Goal: Information Seeking & Learning: Find specific fact

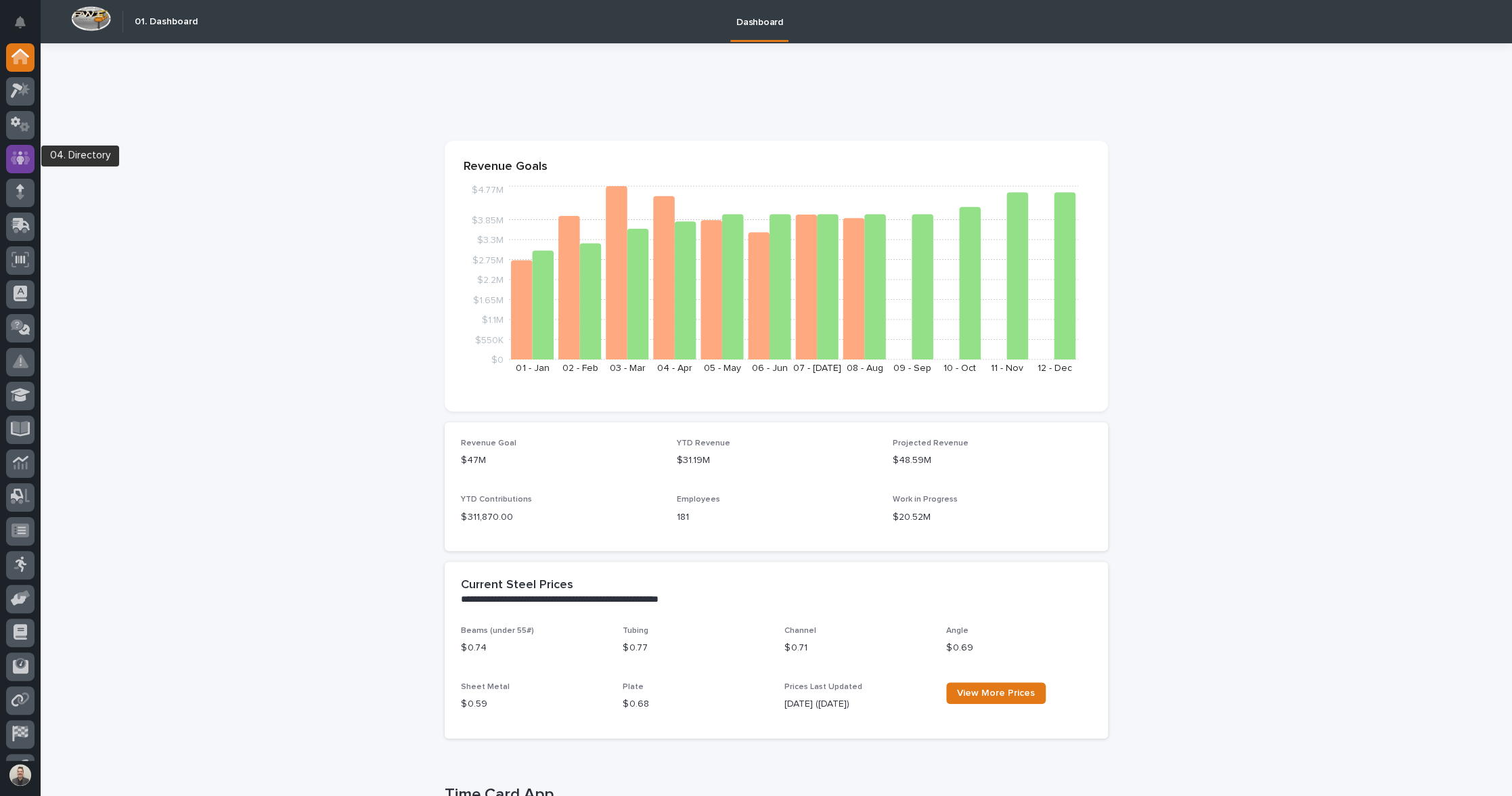
click at [16, 160] on icon at bounding box center [21, 158] width 20 height 16
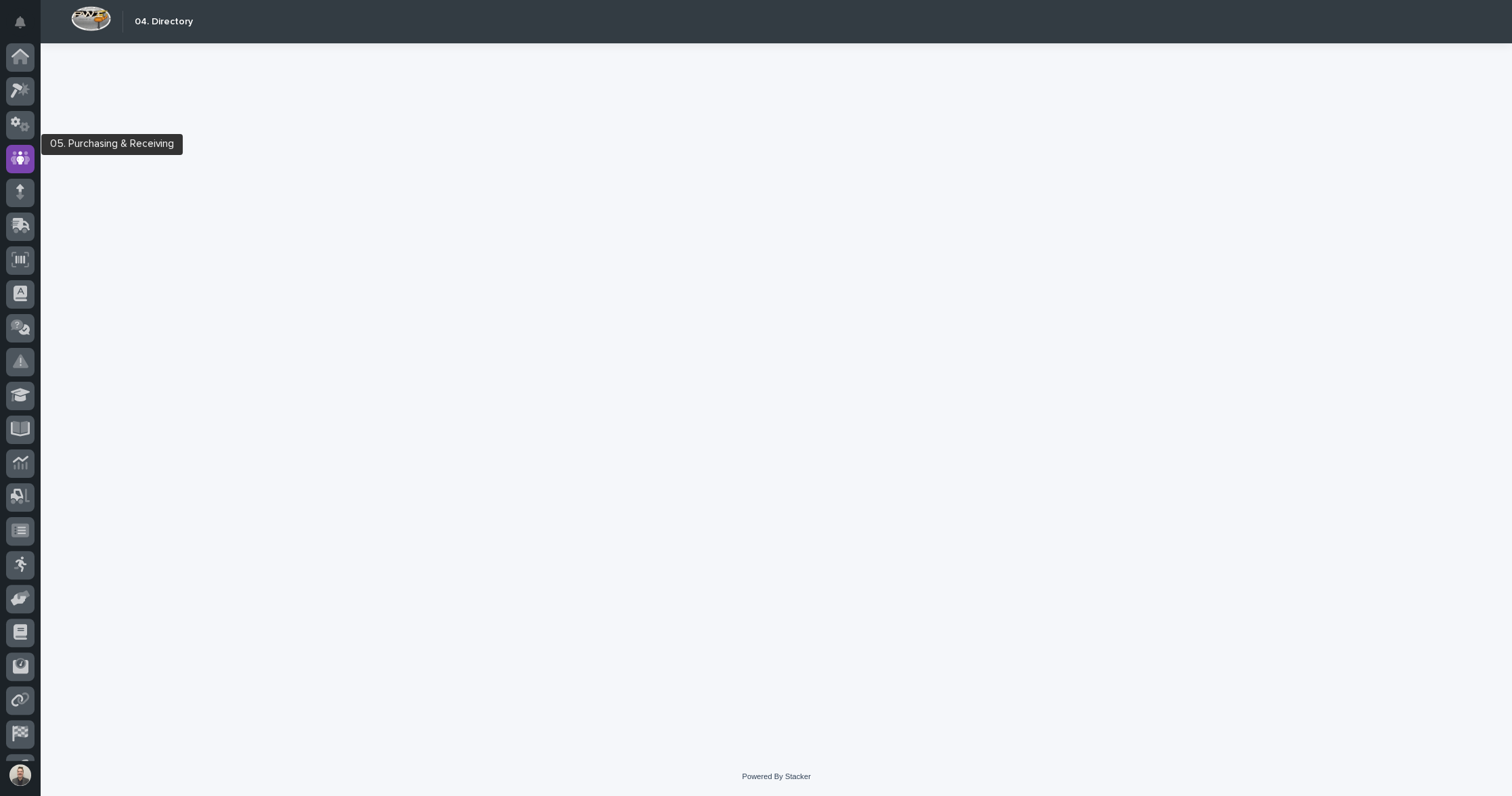
scroll to position [29, 0]
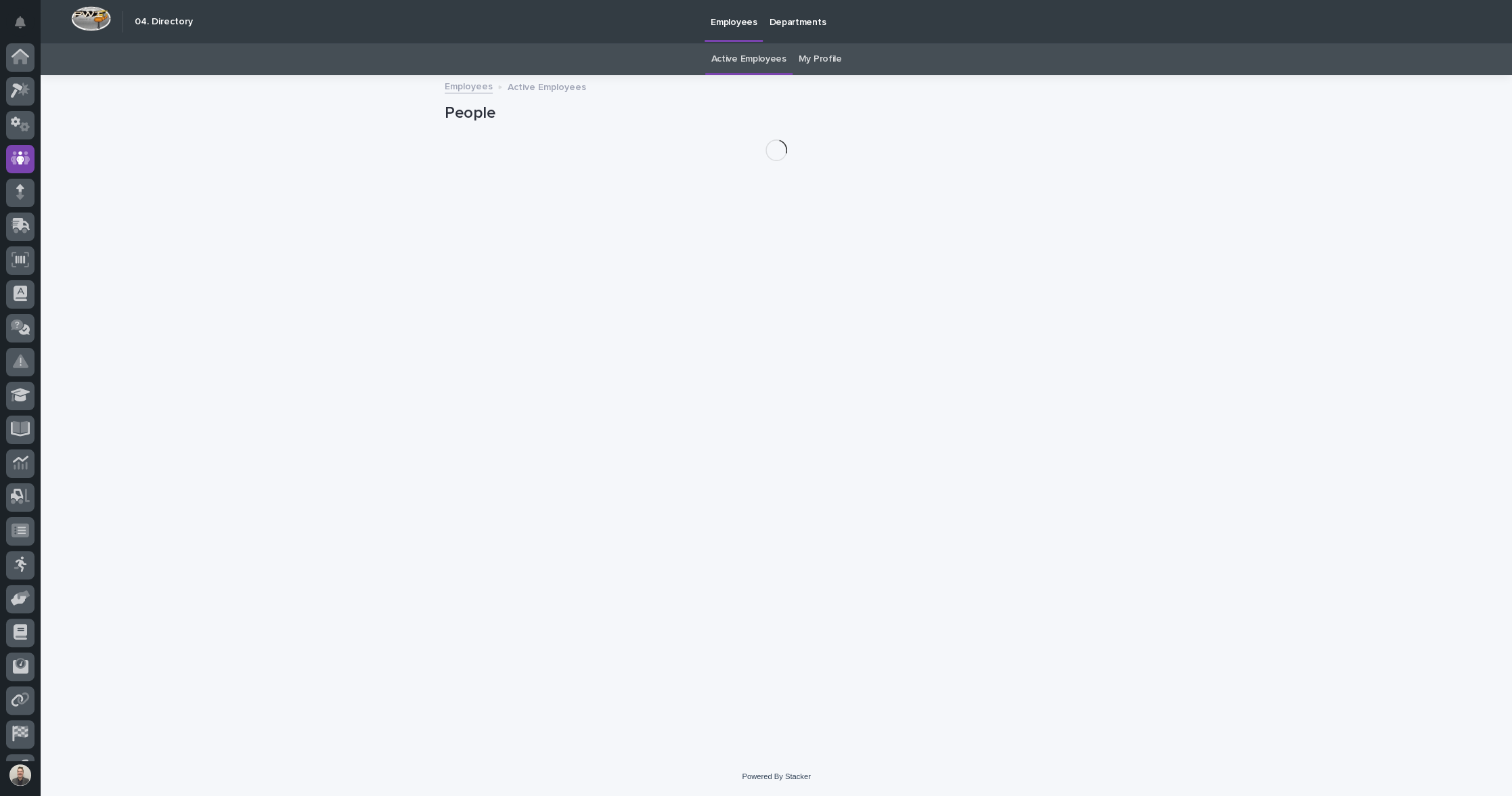
scroll to position [29, 0]
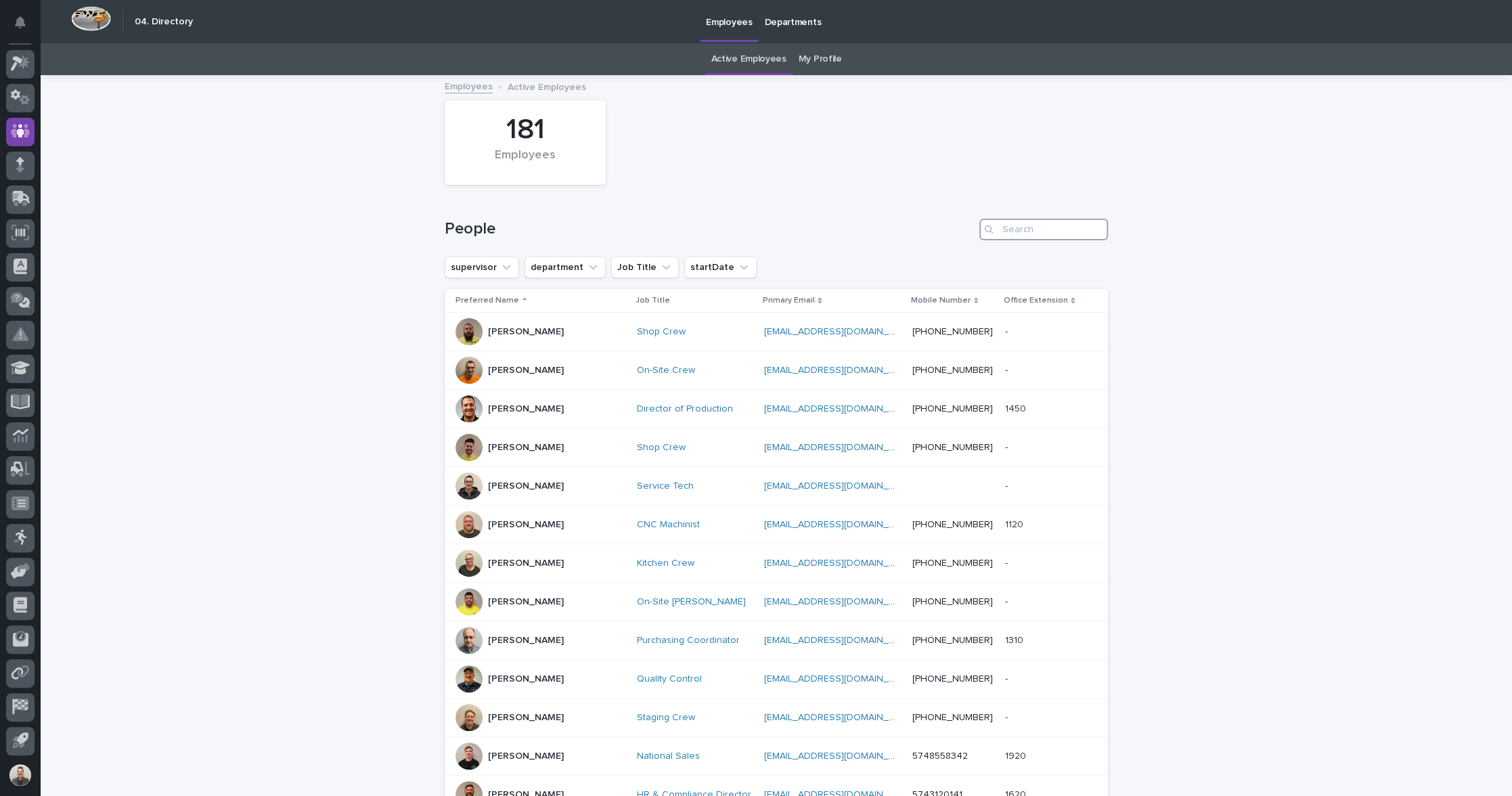
click at [1038, 238] on input "Search" at bounding box center [1044, 229] width 128 height 21
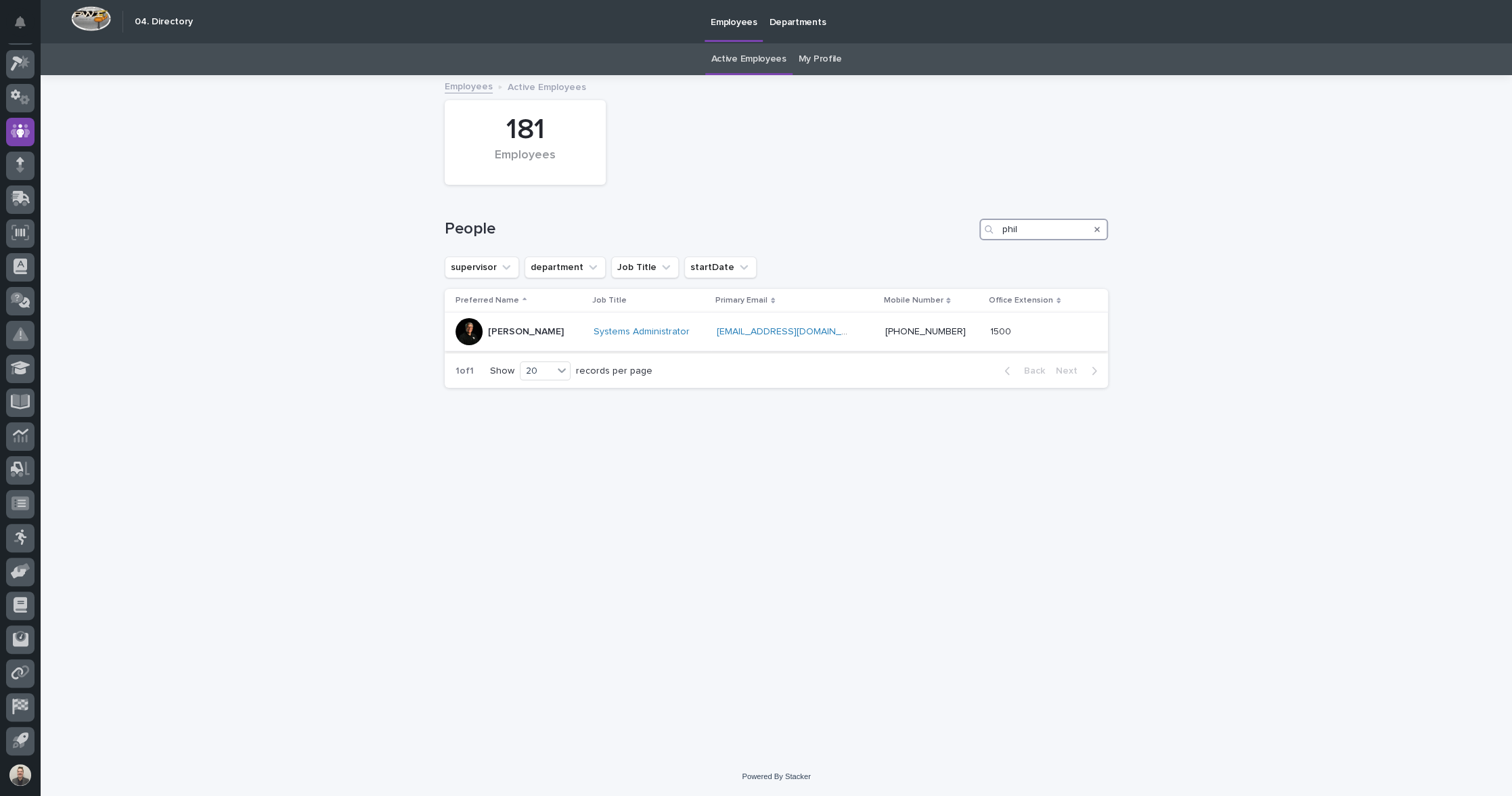
type input "phil"
click at [538, 338] on p "Phil Schaddelee" at bounding box center [526, 332] width 76 height 12
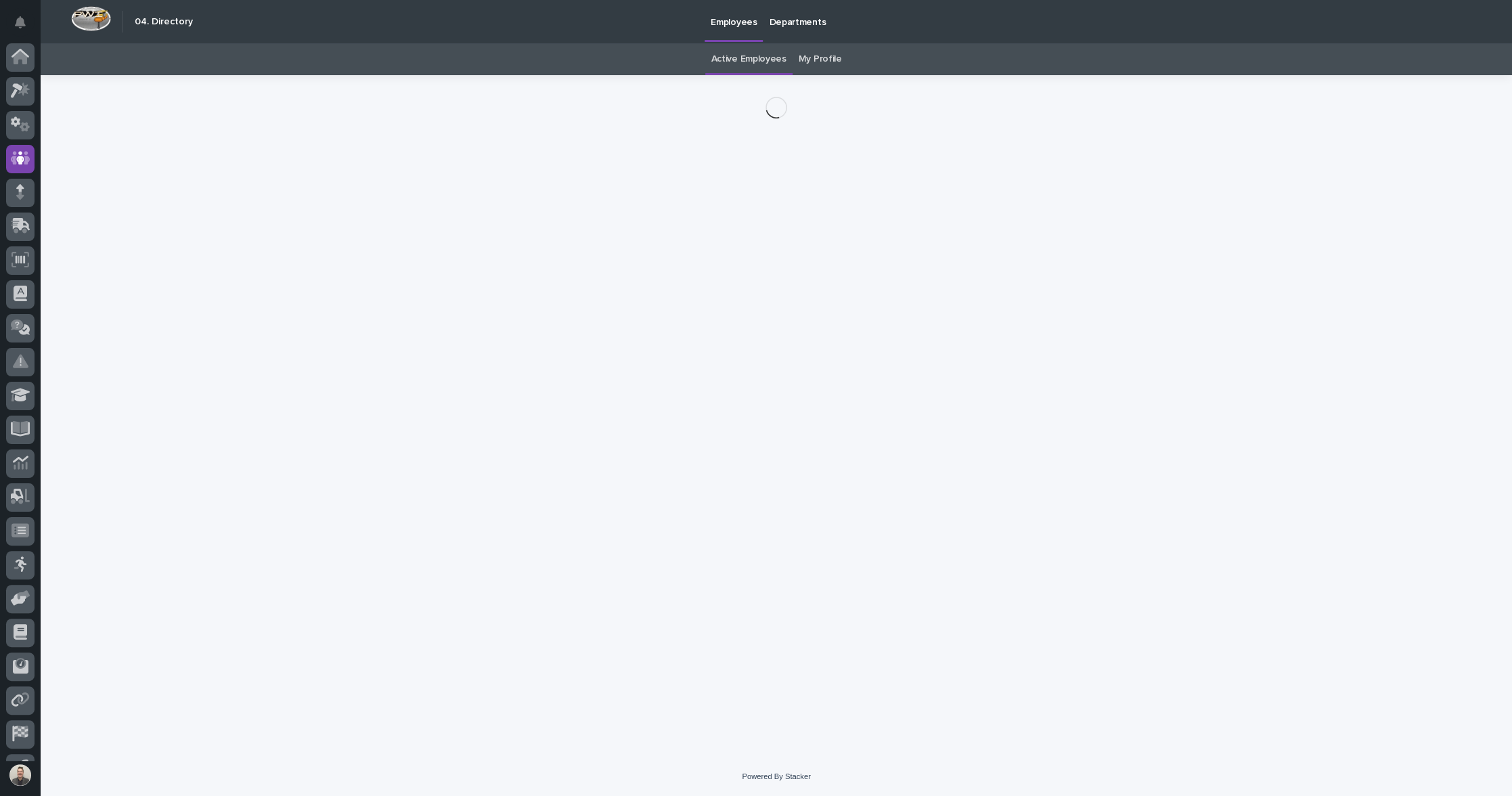
scroll to position [29, 0]
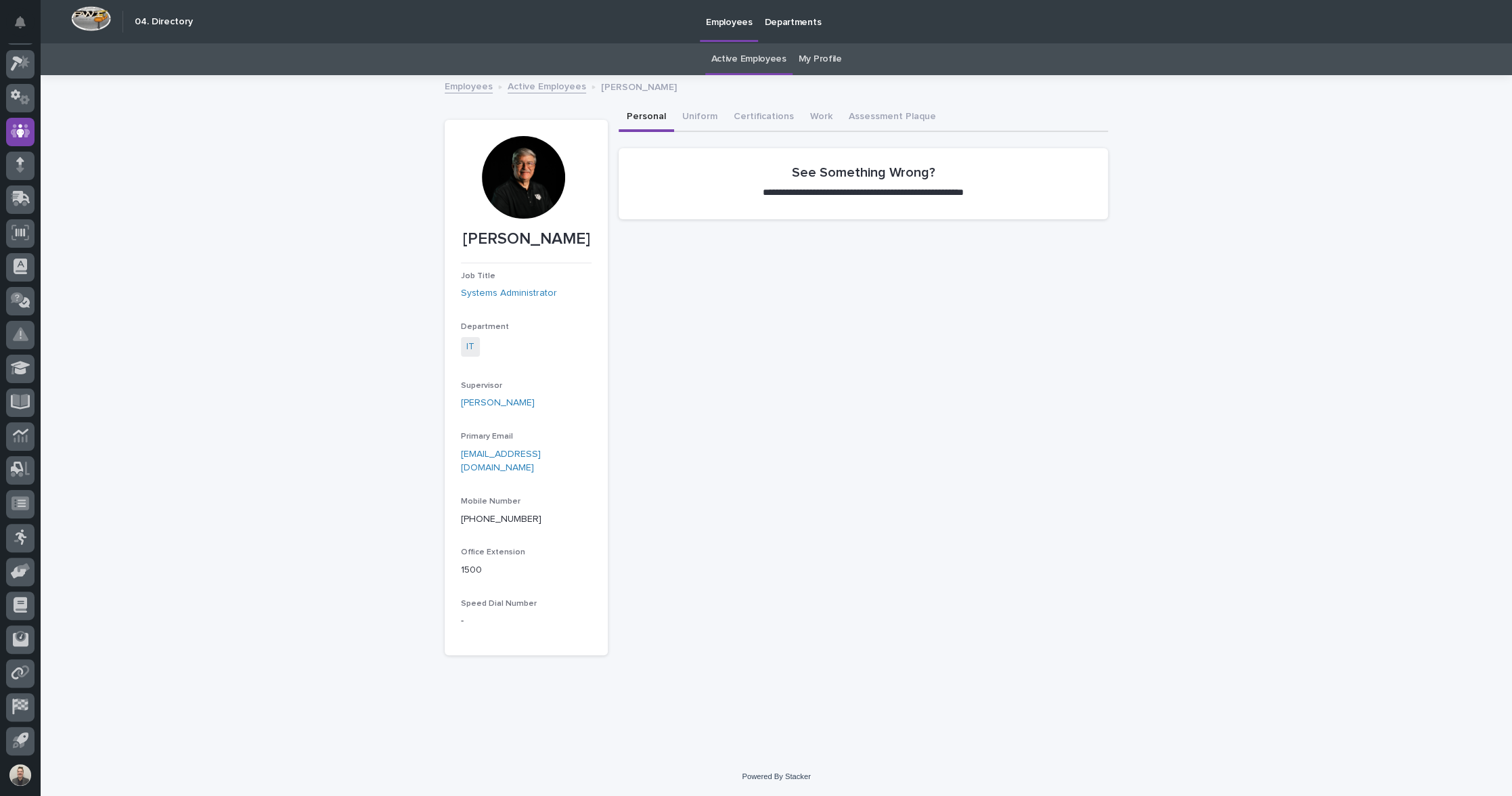
click at [510, 178] on div at bounding box center [523, 177] width 82 height 82
click at [380, 231] on div "**********" at bounding box center [776, 416] width 1472 height 681
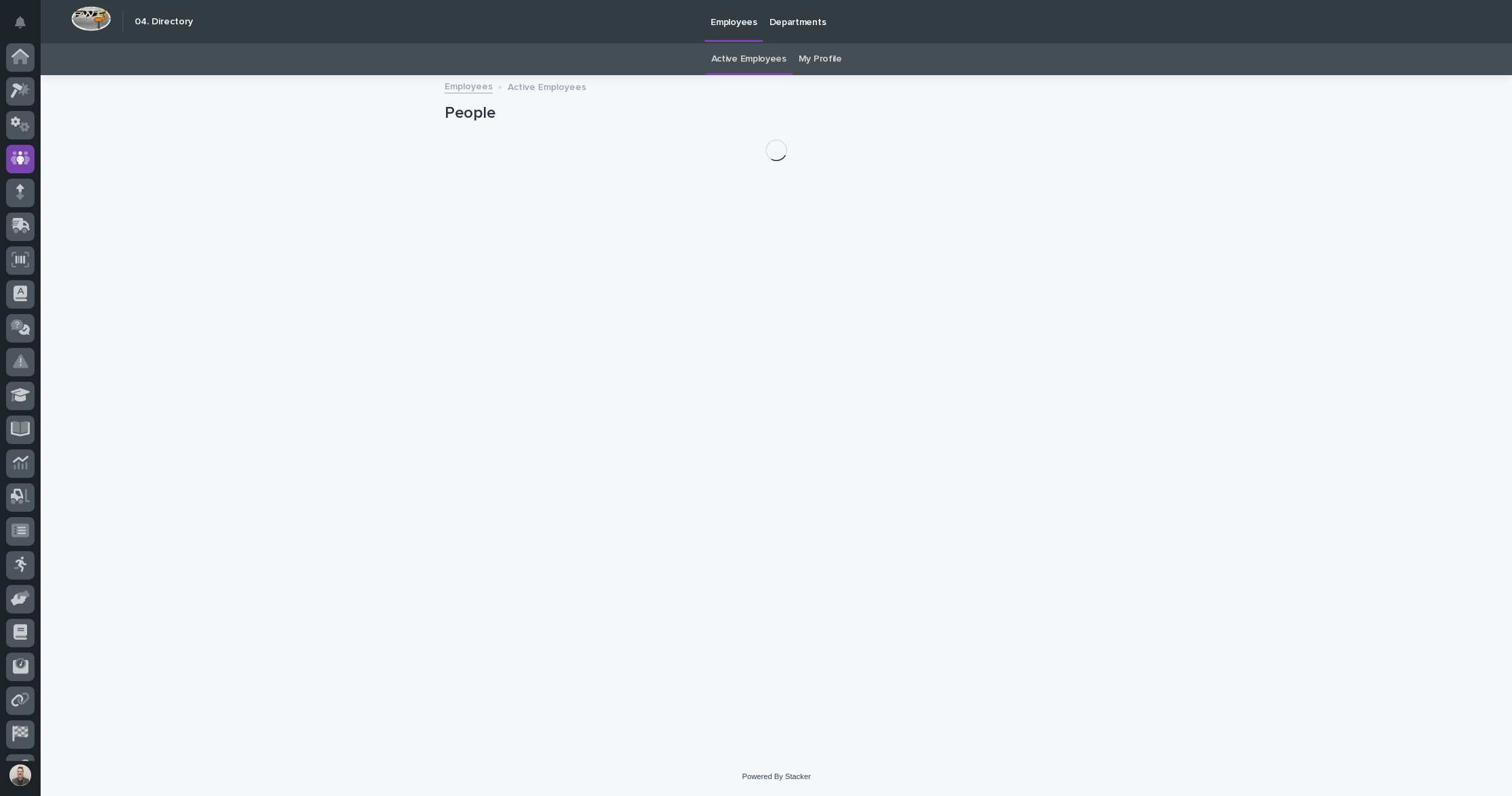
scroll to position [29, 0]
